Goal: Navigation & Orientation: Find specific page/section

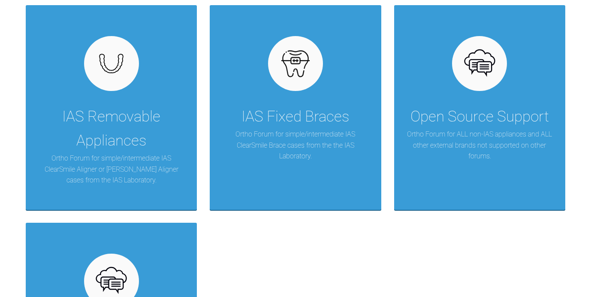
scroll to position [193, 0]
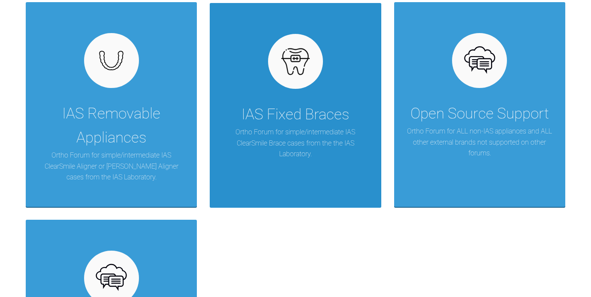
click at [324, 94] on div "IAS Fixed Braces Ortho Forum for simple/intermediate IAS ClearSmile Brace cases…" at bounding box center [295, 105] width 171 height 205
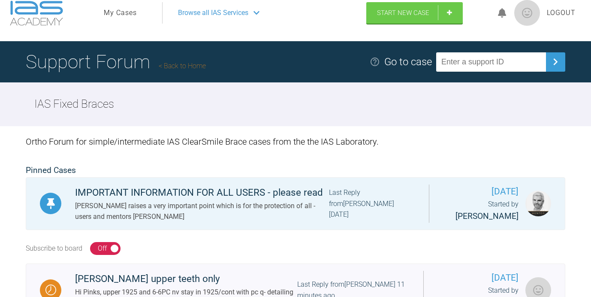
scroll to position [9, 0]
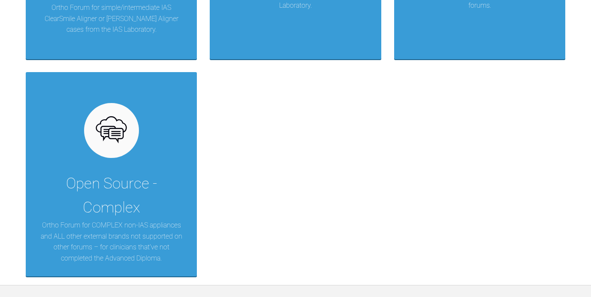
scroll to position [341, 0]
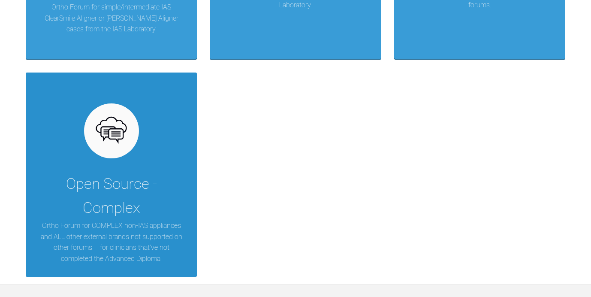
click at [105, 163] on div "Open Source - Complex Ortho Forum for COMPLEX non-IAS appliances and ALL other …" at bounding box center [111, 174] width 171 height 205
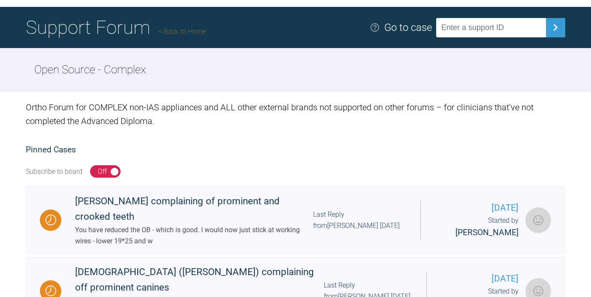
scroll to position [51, 0]
